Goal: Task Accomplishment & Management: Complete application form

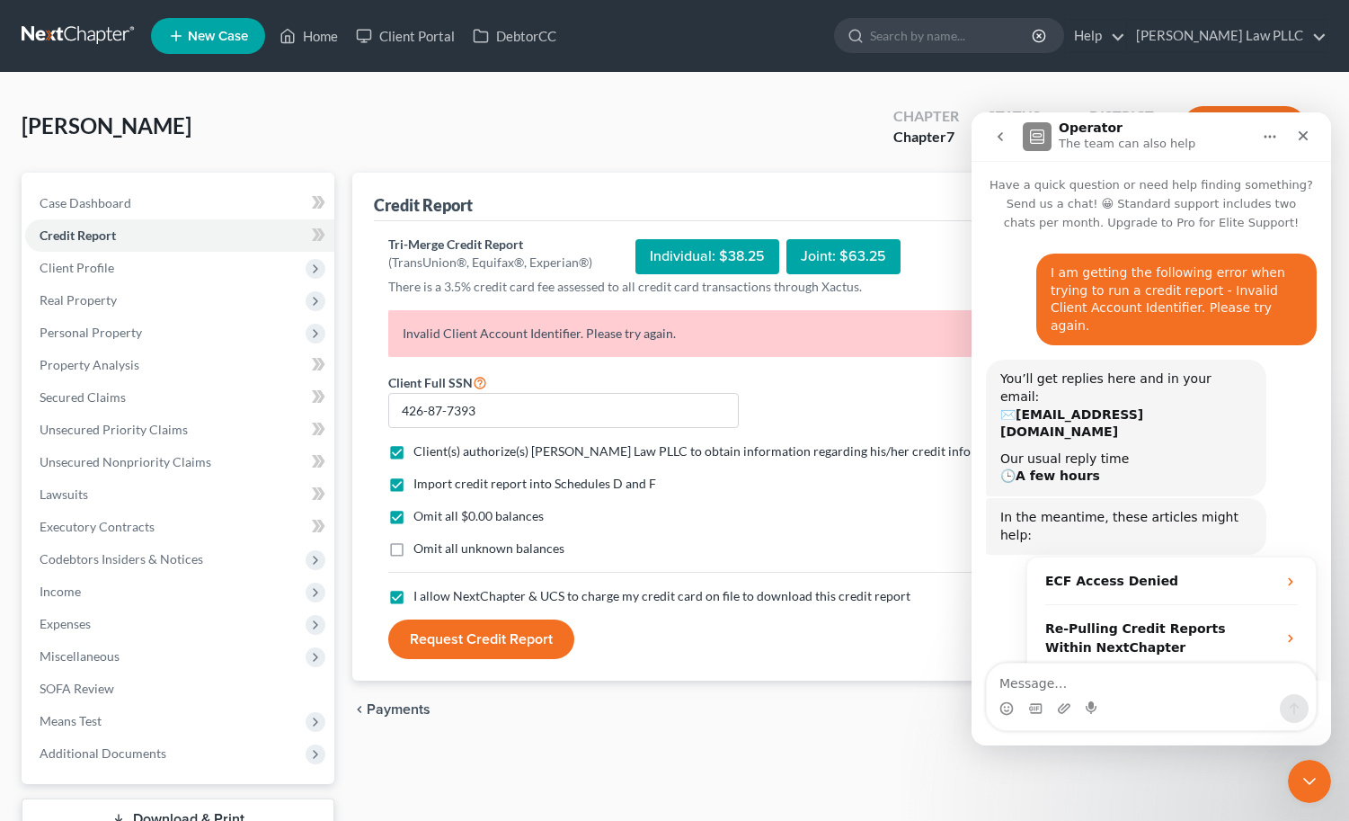
scroll to position [1046, 0]
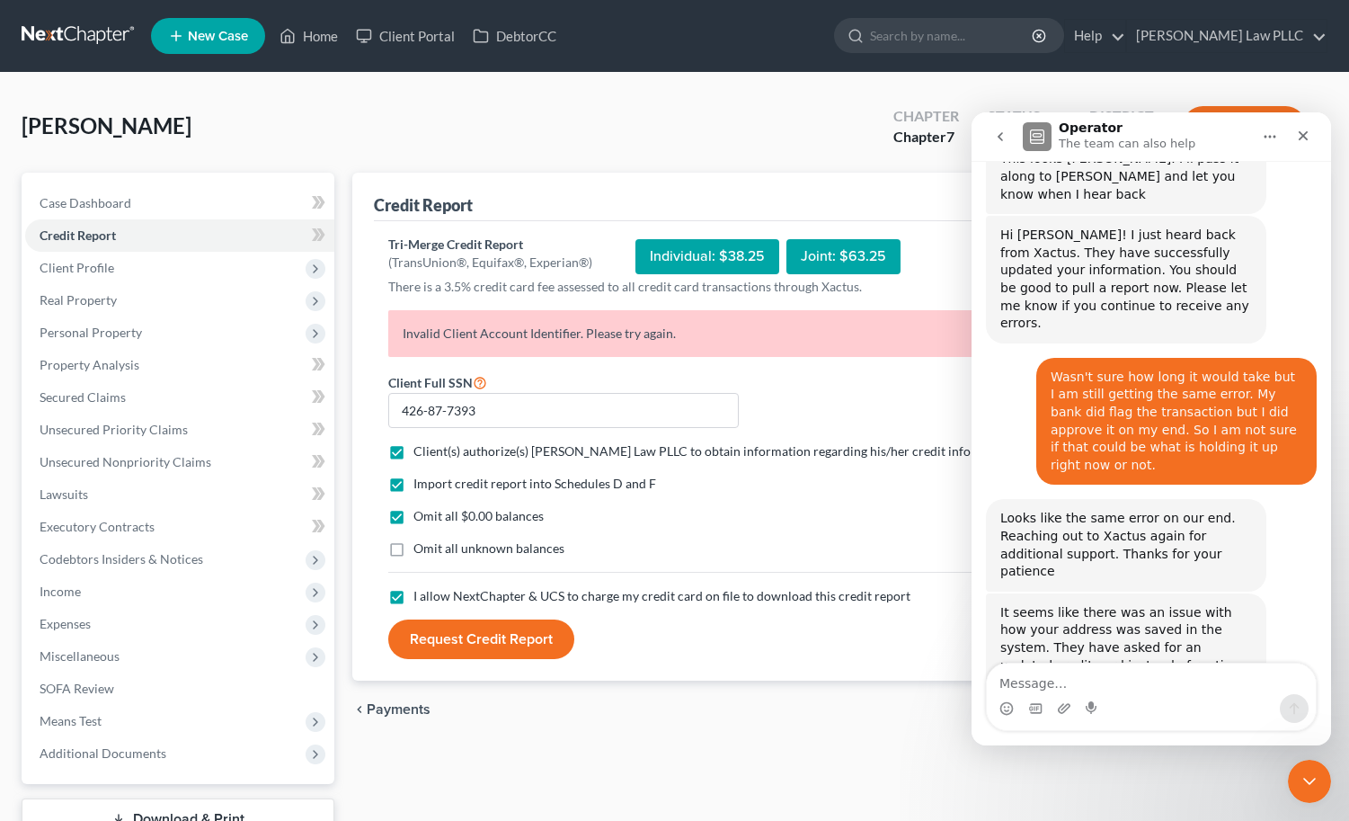
click at [1126, 772] on div "Xactus Pay...h Form.pdf" at bounding box center [1092, 781] width 147 height 19
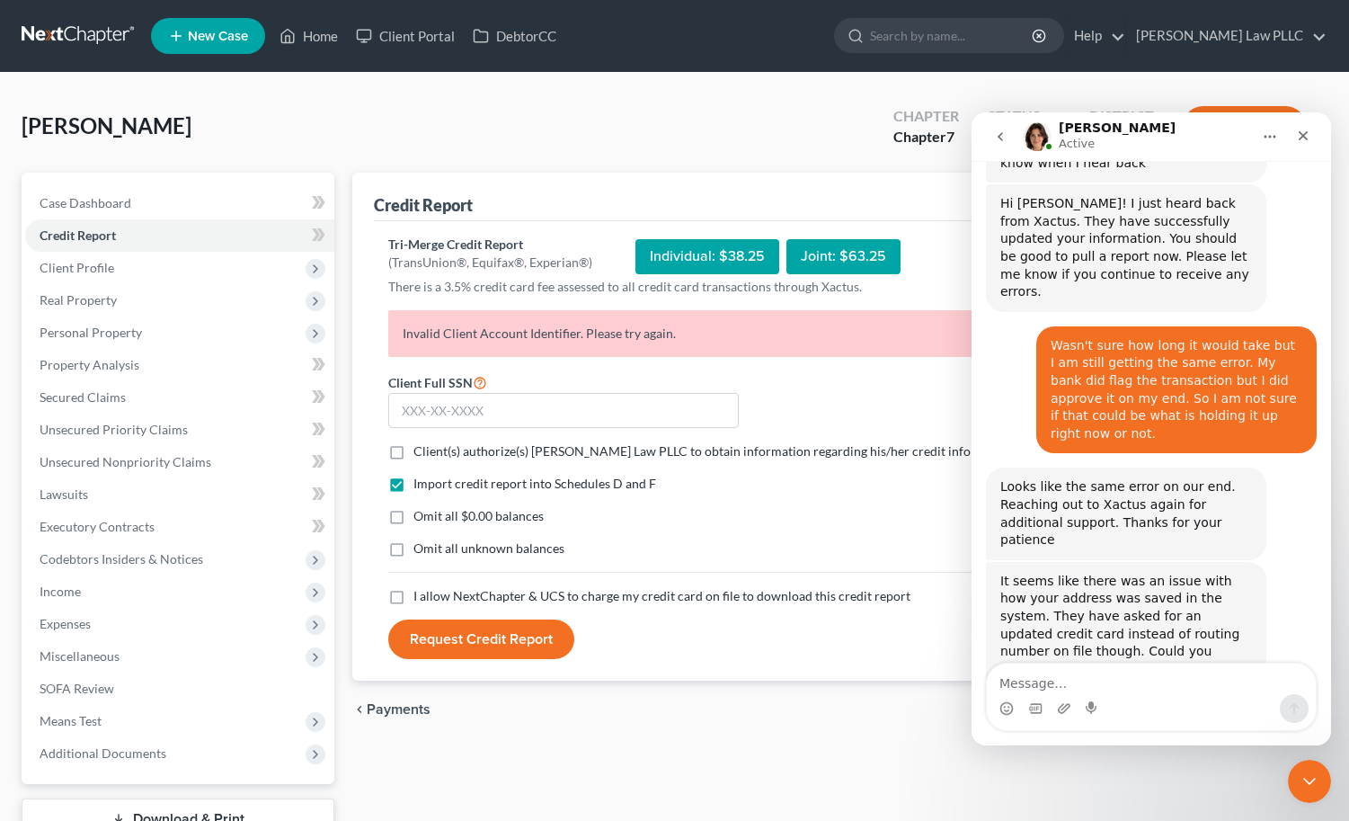
scroll to position [1101, 0]
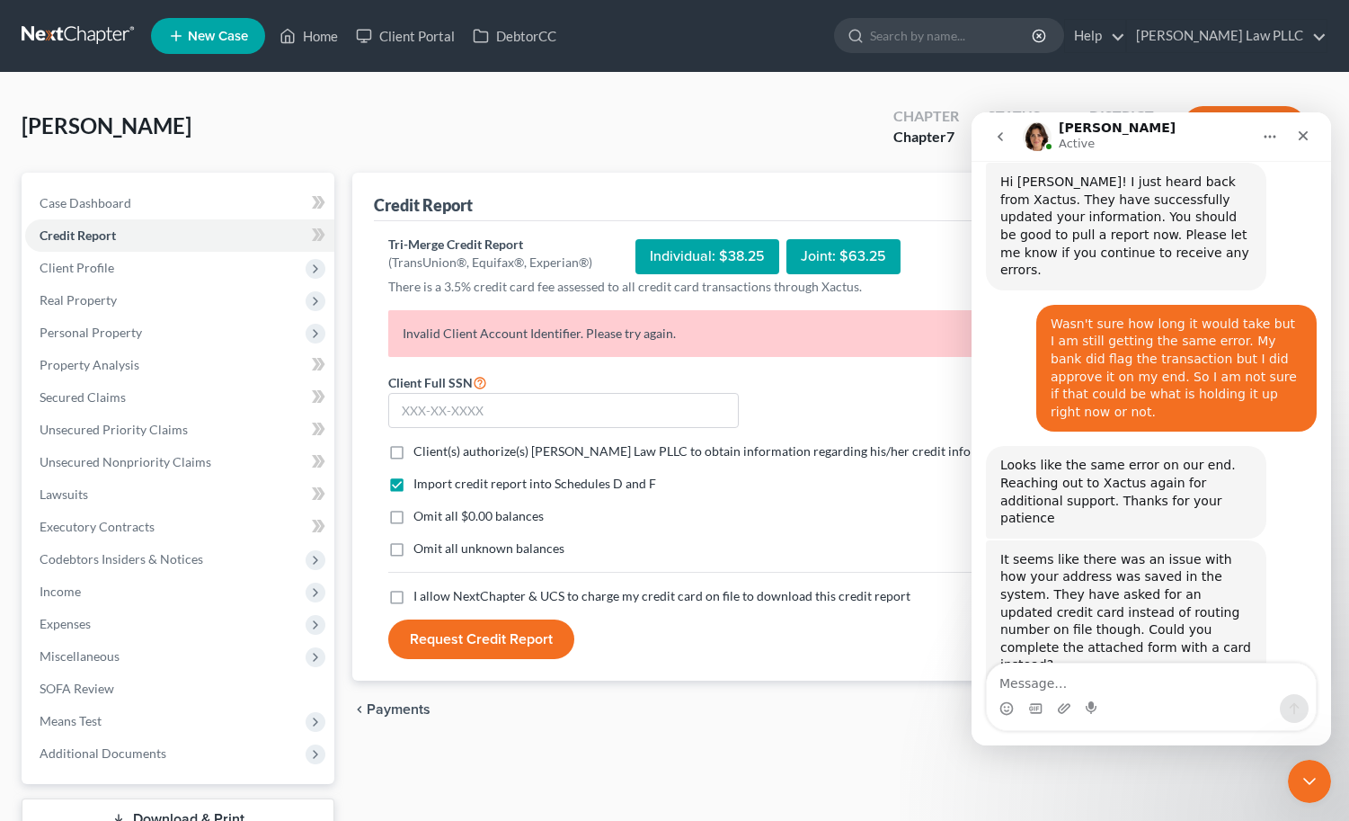
scroll to position [1101, 0]
click at [470, 410] on input "text" at bounding box center [563, 411] width 351 height 36
click at [659, 413] on input "text" at bounding box center [563, 411] width 351 height 36
type input "426-87-7393"
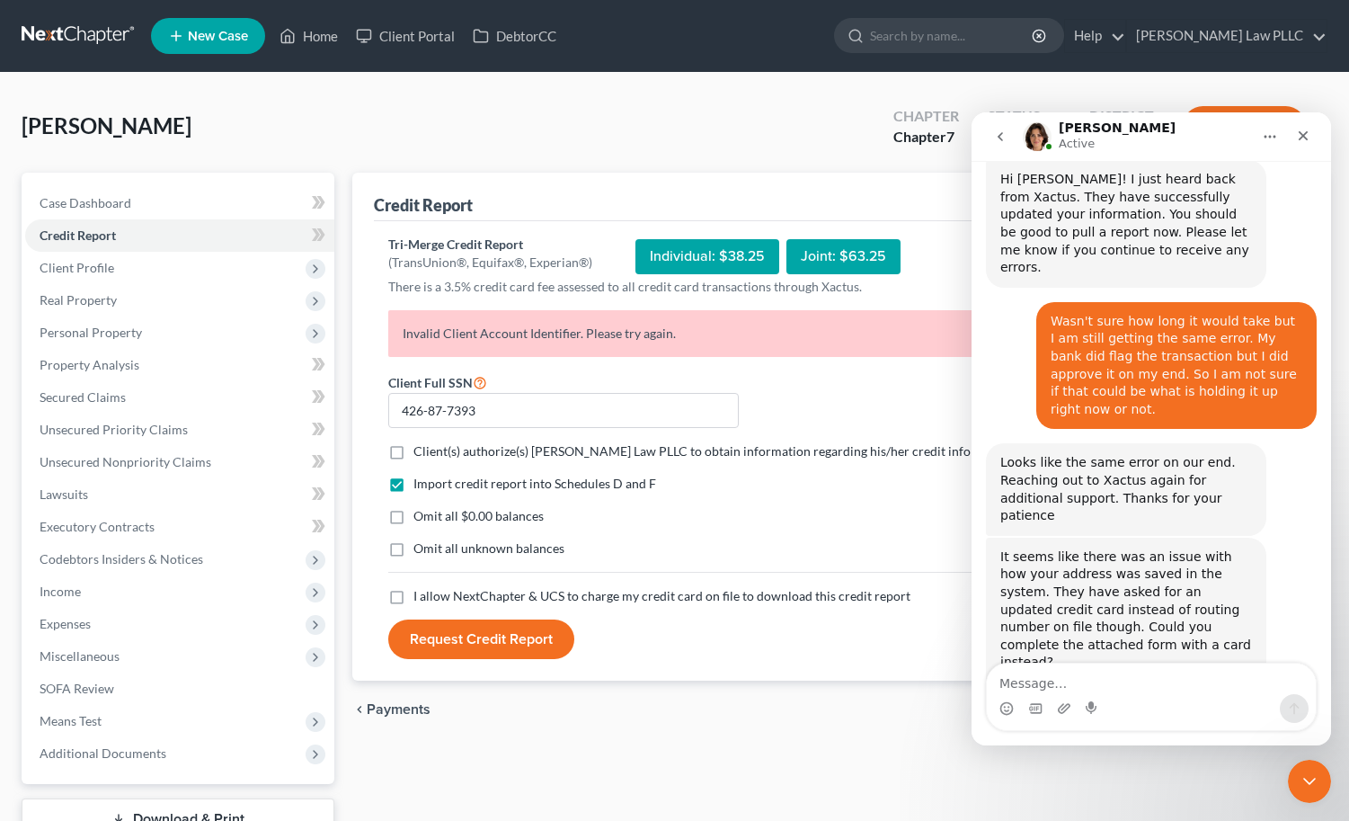
click at [414, 450] on label "Client(s) authorize(s) Longmire Law PLLC to obtain information regarding his/he…" at bounding box center [716, 451] width 605 height 18
click at [421, 450] on input "Client(s) authorize(s) Longmire Law PLLC to obtain information regarding his/he…" at bounding box center [427, 448] width 12 height 12
click at [414, 447] on label "Client(s) authorize(s) Longmire Law PLLC to obtain information regarding his/he…" at bounding box center [716, 451] width 605 height 18
click at [421, 447] on input "Client(s) authorize(s) Longmire Law PLLC to obtain information regarding his/he…" at bounding box center [427, 448] width 12 height 12
checkbox input "false"
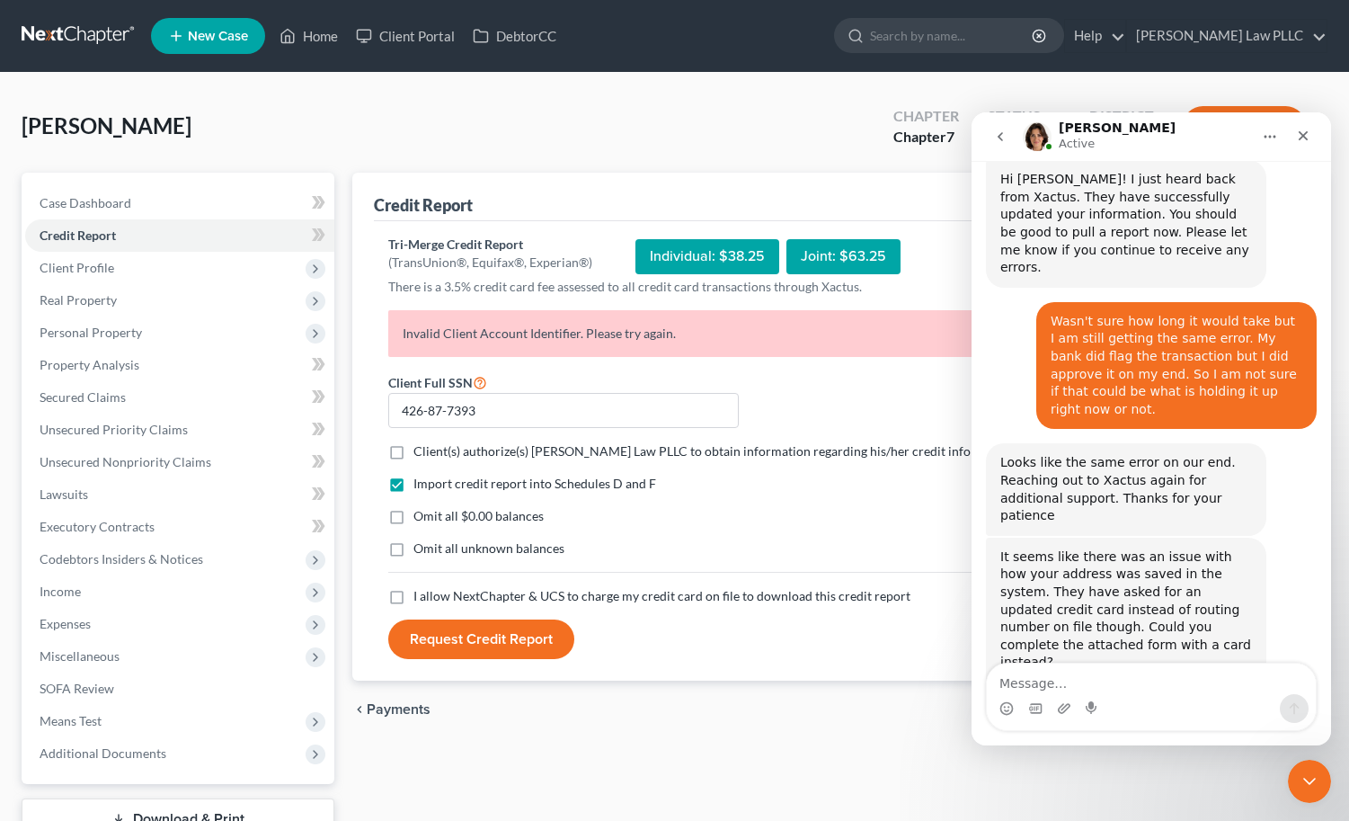
drag, startPoint x: 392, startPoint y: 515, endPoint x: 395, endPoint y: 489, distance: 26.2
click at [414, 514] on label "Omit all $0.00 balances" at bounding box center [479, 516] width 130 height 18
click at [421, 514] on input "Omit all $0.00 balances" at bounding box center [427, 513] width 12 height 12
checkbox input "true"
click at [414, 452] on label "Client(s) authorize(s) Longmire Law PLLC to obtain information regarding his/he…" at bounding box center [716, 451] width 605 height 18
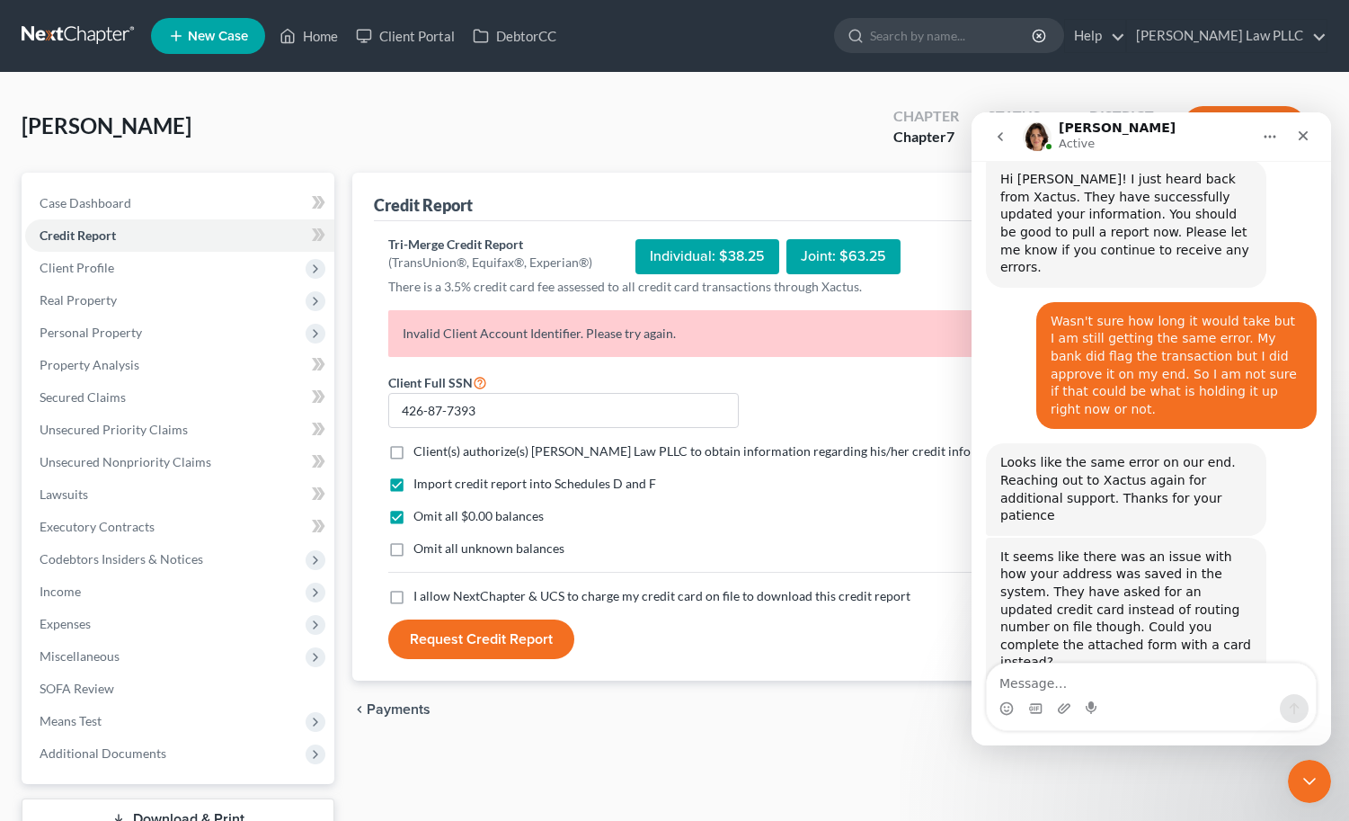
click at [421, 452] on input "Client(s) authorize(s) Longmire Law PLLC to obtain information regarding his/he…" at bounding box center [427, 448] width 12 height 12
checkbox input "true"
drag, startPoint x: 396, startPoint y: 596, endPoint x: 412, endPoint y: 610, distance: 21.7
click at [414, 596] on label "I allow NextChapter & UCS to charge my credit card on file to download this cre…" at bounding box center [662, 596] width 497 height 18
click at [421, 596] on input "I allow NextChapter & UCS to charge my credit card on file to download this cre…" at bounding box center [427, 593] width 12 height 12
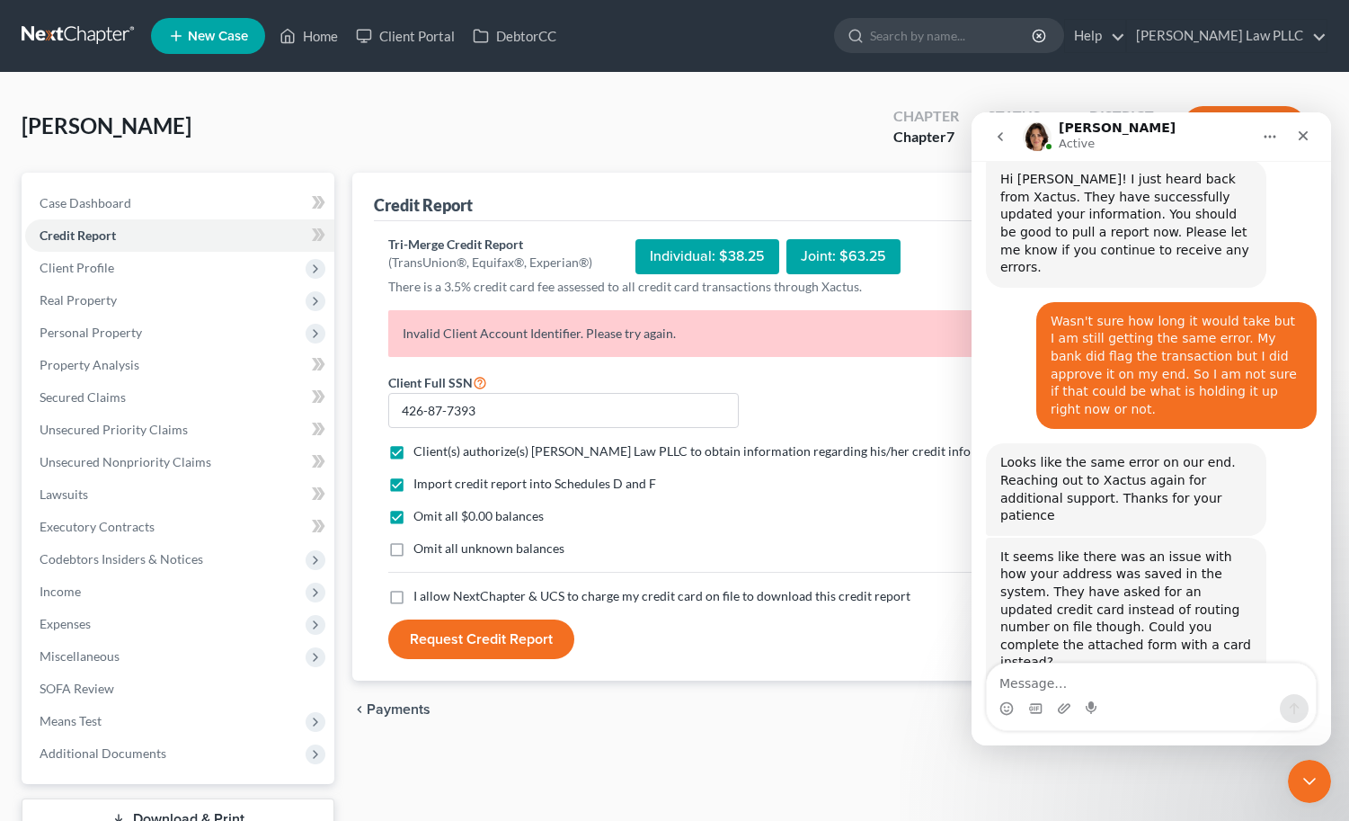
checkbox input "true"
click at [435, 645] on button "Request Credit Report" at bounding box center [481, 639] width 186 height 40
click at [1300, 136] on icon "Close" at bounding box center [1303, 136] width 14 height 14
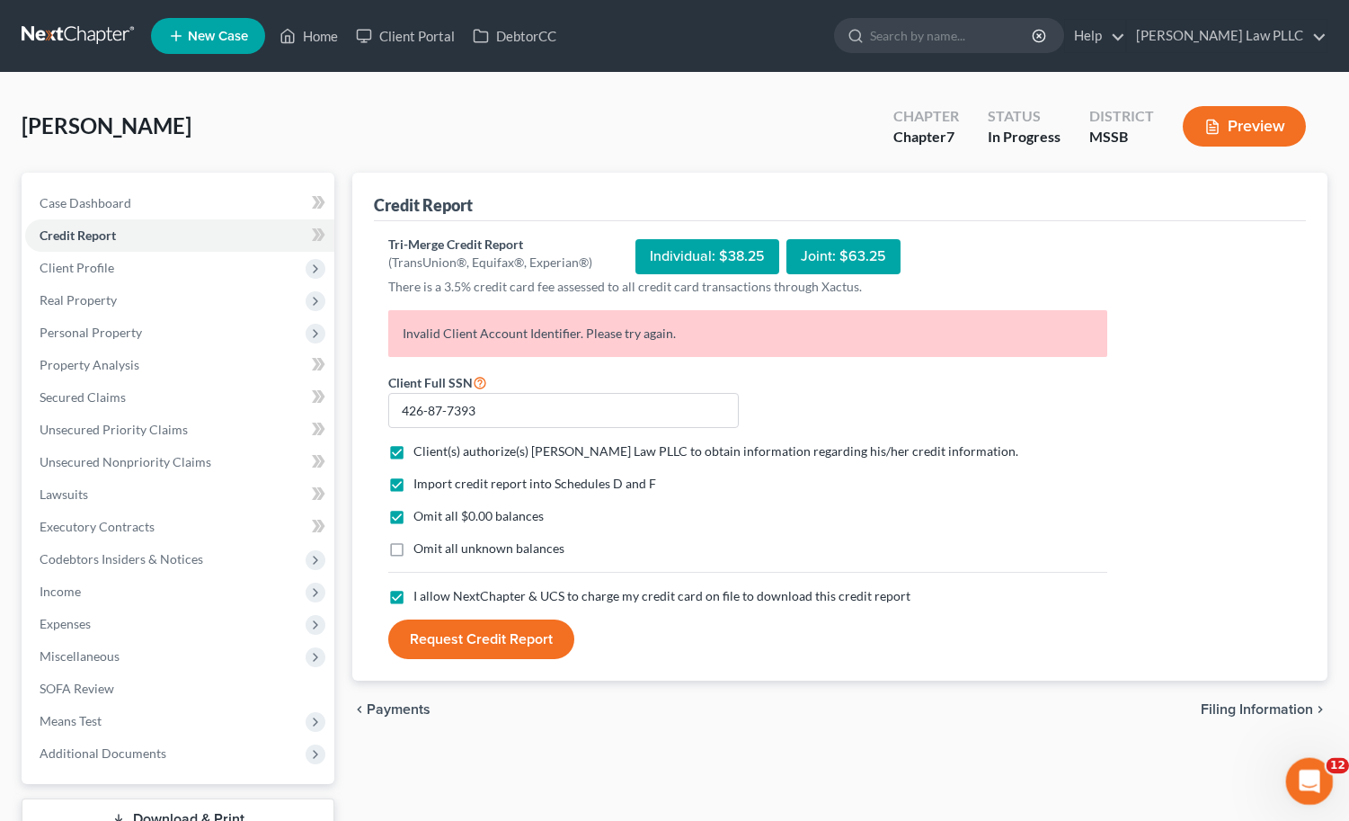
click at [1302, 768] on icon "Open Intercom Messenger" at bounding box center [1308, 779] width 30 height 30
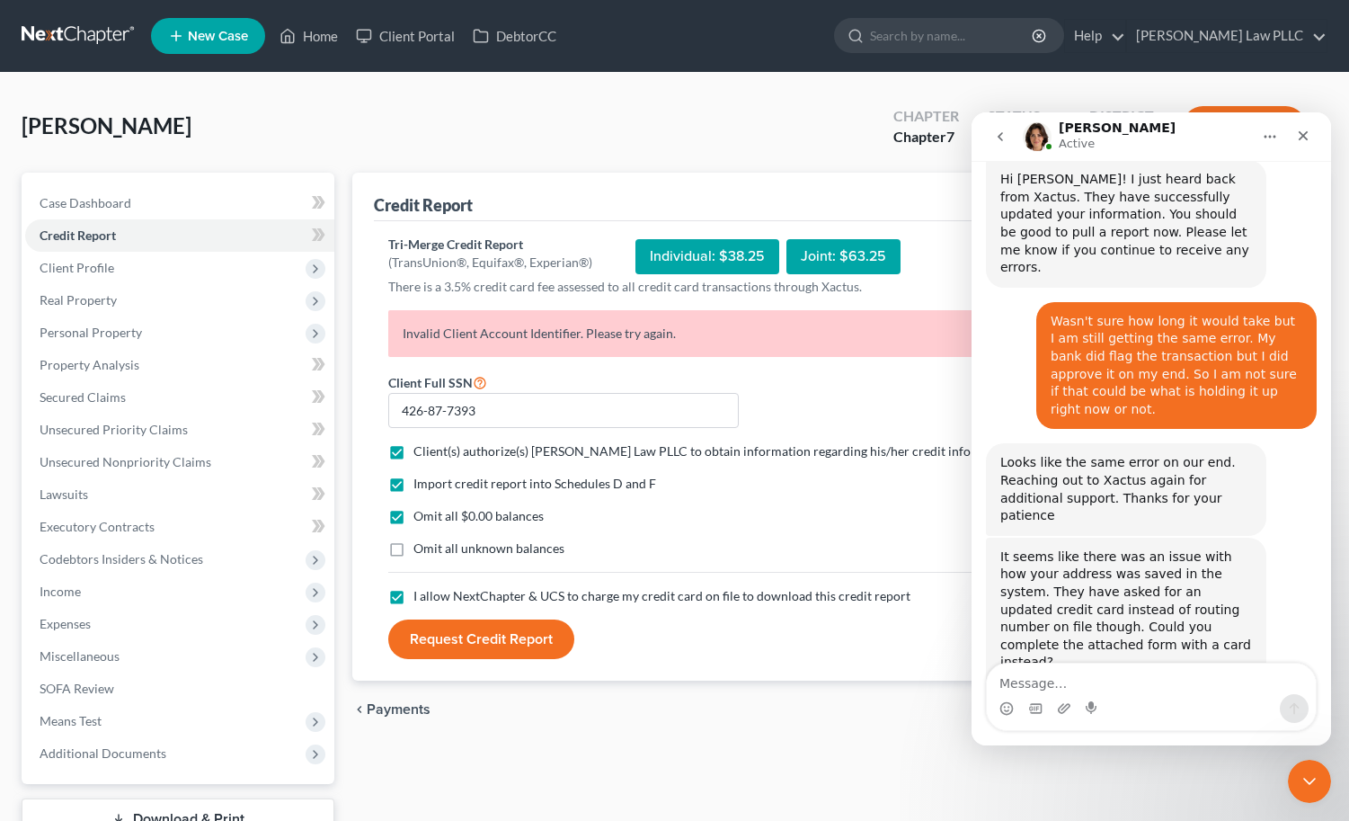
scroll to position [1100, 0]
click at [1300, 136] on icon "Close" at bounding box center [1303, 136] width 14 height 14
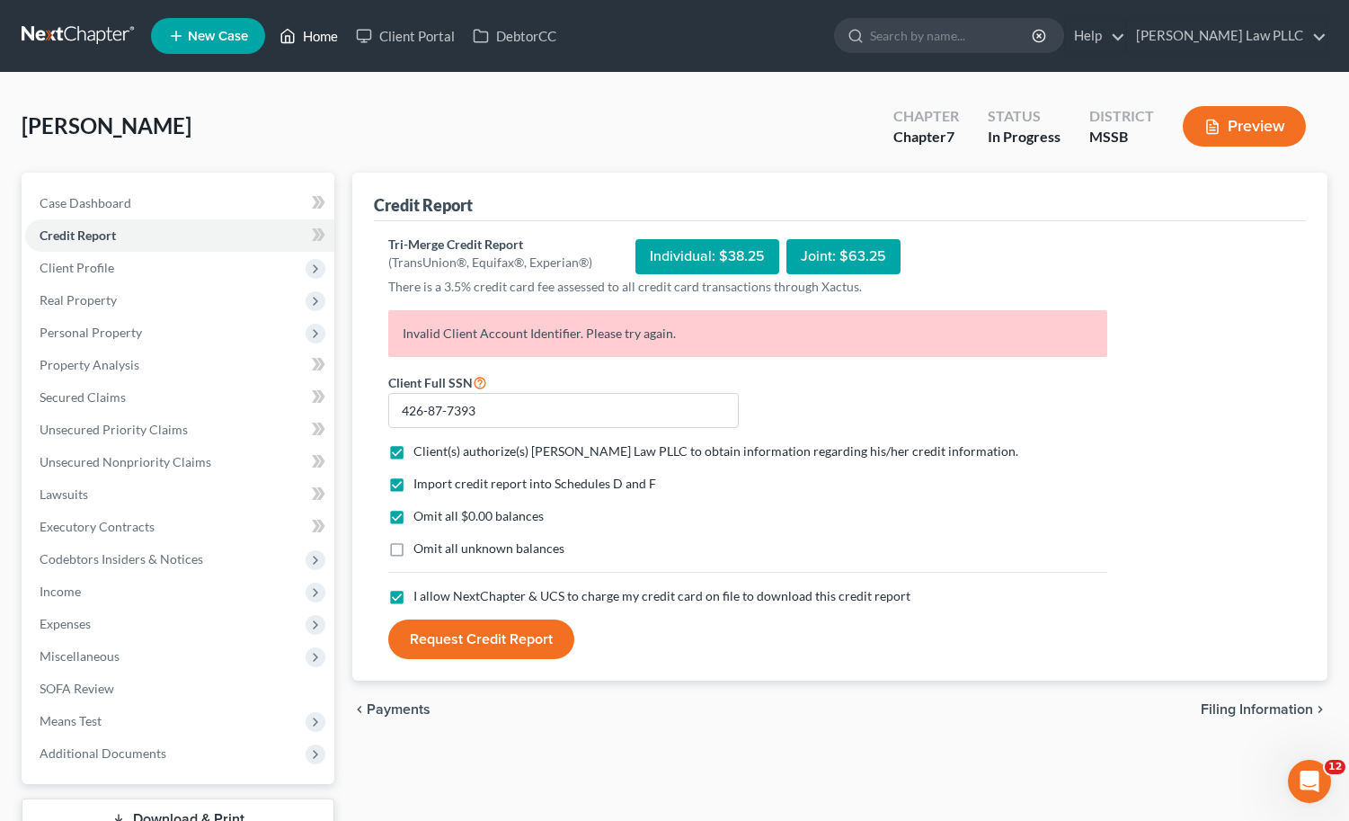
click at [324, 40] on link "Home" at bounding box center [309, 36] width 76 height 32
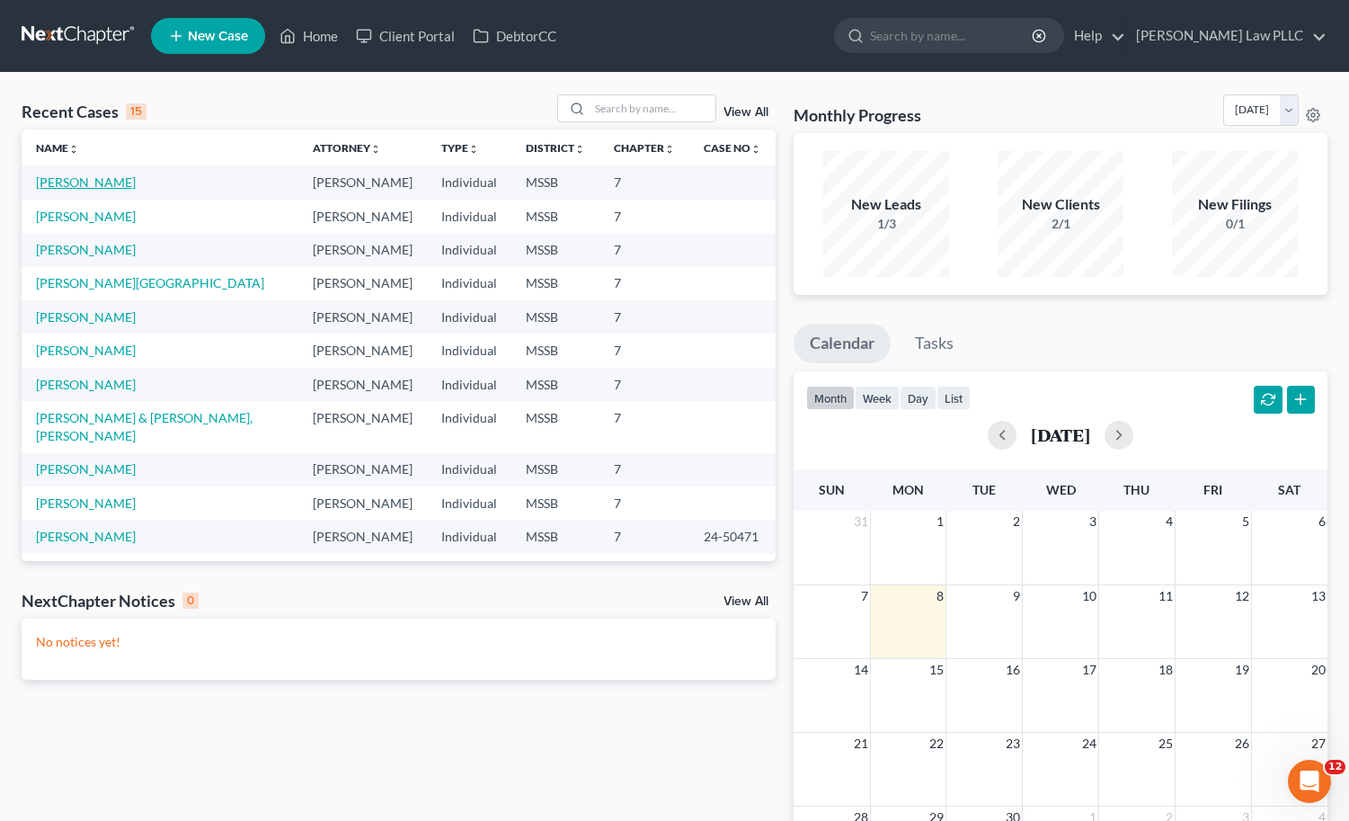
click at [83, 182] on link "[PERSON_NAME]" at bounding box center [86, 181] width 100 height 15
select select "0"
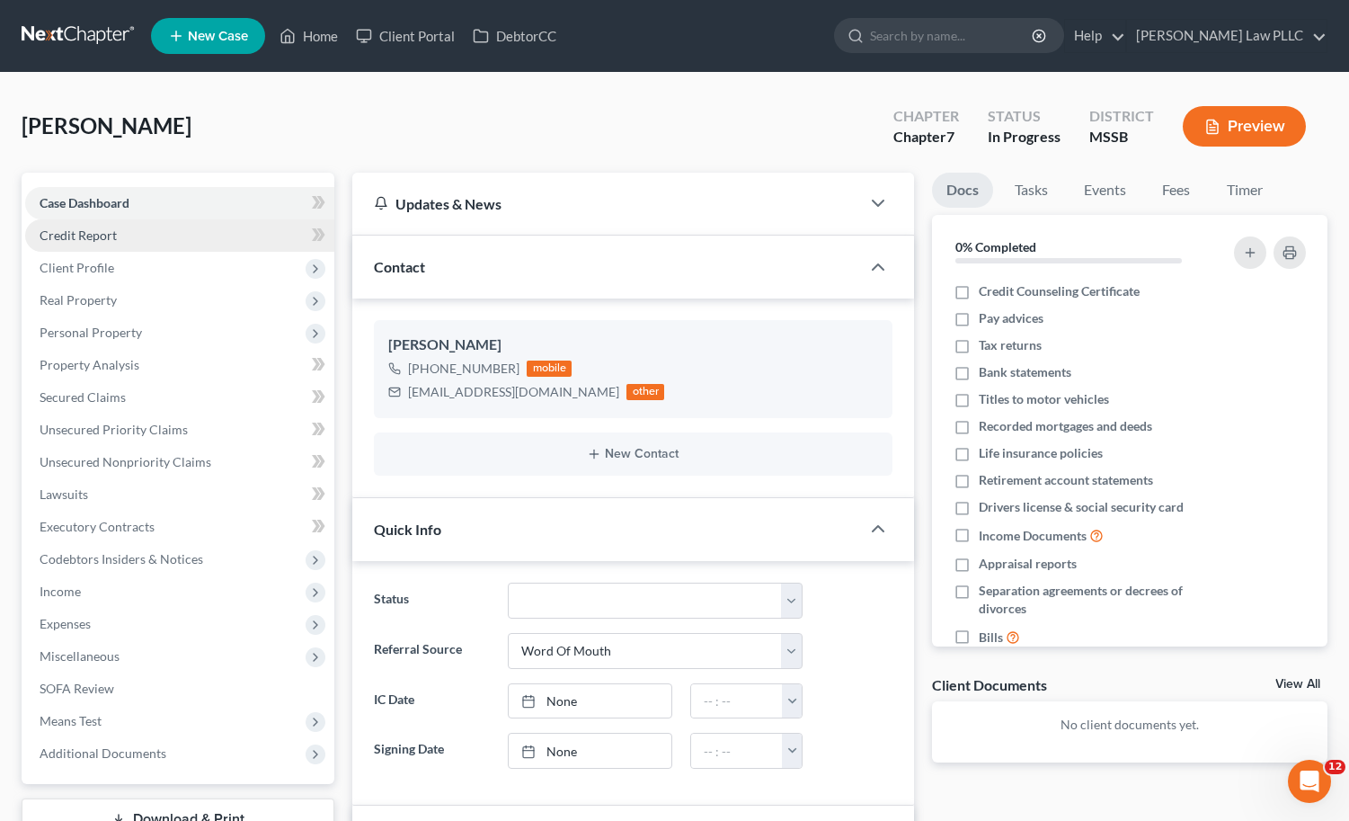
click at [81, 236] on span "Credit Report" at bounding box center [78, 234] width 77 height 15
